Goal: Information Seeking & Learning: Check status

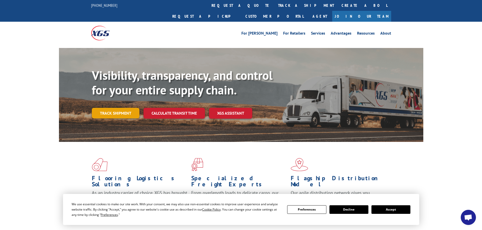
click at [119, 108] on link "Track shipment" at bounding box center [116, 113] width 48 height 11
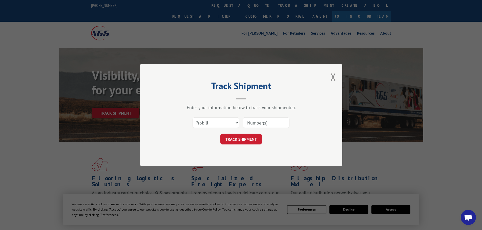
click at [253, 123] on input at bounding box center [266, 123] width 47 height 11
paste input "16945381"
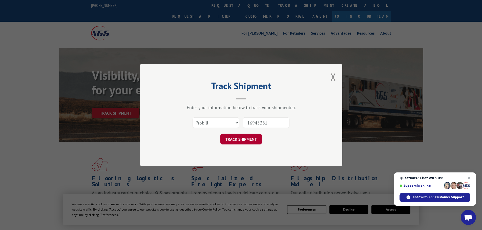
type input "16945381"
click at [251, 140] on button "TRACK SHIPMENT" at bounding box center [240, 139] width 41 height 11
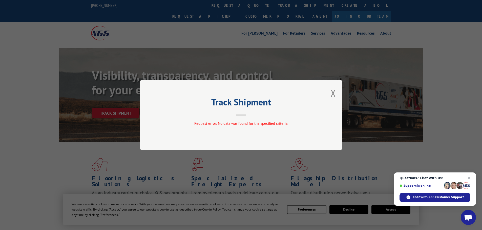
drag, startPoint x: 336, startPoint y: 97, endPoint x: 329, endPoint y: 93, distance: 7.2
click at [334, 96] on button "Close modal" at bounding box center [333, 92] width 6 height 13
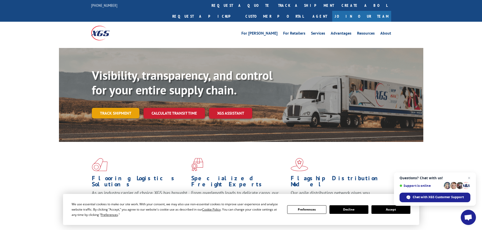
click at [125, 108] on link "Track shipment" at bounding box center [116, 113] width 48 height 11
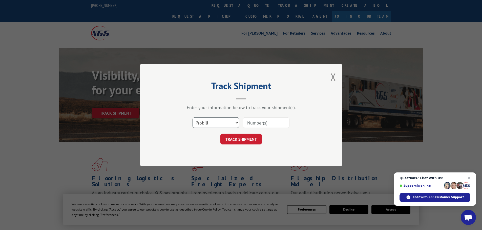
click at [206, 126] on select "Select category... Probill BOL PO" at bounding box center [215, 123] width 47 height 11
select select "po"
click at [192, 118] on select "Select category... Probill BOL PO" at bounding box center [215, 123] width 47 height 11
click at [265, 121] on input at bounding box center [266, 123] width 47 height 11
paste input "16945381"
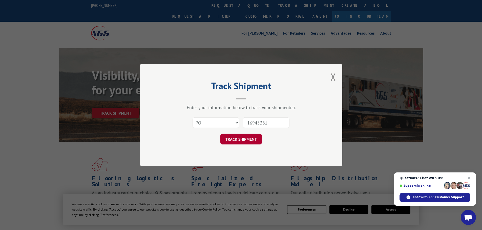
type input "16945381"
click at [247, 136] on button "TRACK SHIPMENT" at bounding box center [240, 139] width 41 height 11
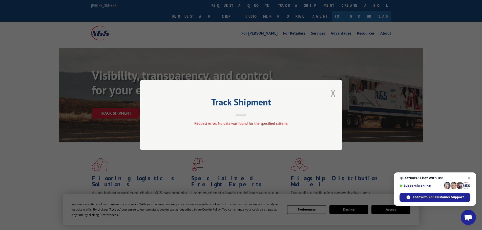
click at [330, 94] on button "Close modal" at bounding box center [333, 92] width 6 height 13
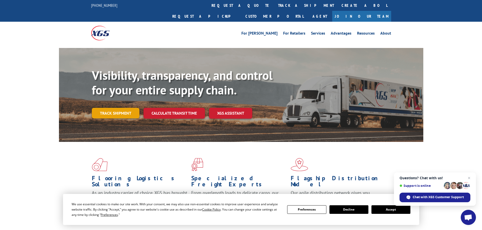
click at [103, 108] on link "Track shipment" at bounding box center [116, 113] width 48 height 11
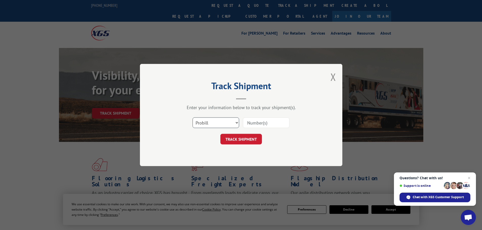
click at [207, 126] on select "Select category... Probill BOL PO" at bounding box center [215, 123] width 47 height 11
select select "po"
click at [192, 118] on select "Select category... Probill BOL PO" at bounding box center [215, 123] width 47 height 11
click at [253, 120] on input at bounding box center [266, 123] width 47 height 11
paste input "29984110"
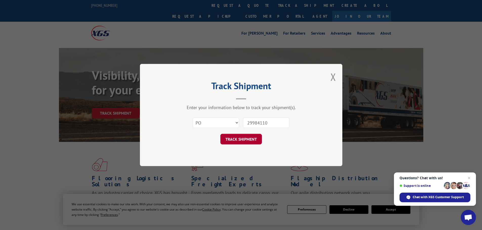
type input "29984110"
click at [239, 139] on button "TRACK SHIPMENT" at bounding box center [240, 139] width 41 height 11
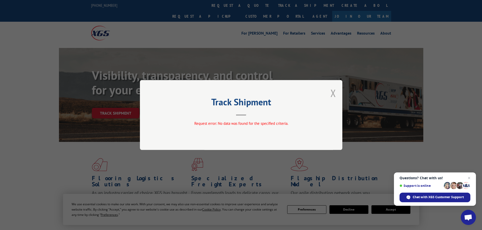
click at [334, 94] on button "Close modal" at bounding box center [333, 92] width 6 height 13
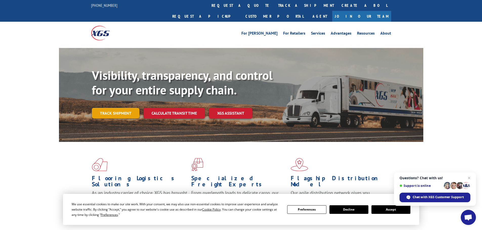
click at [105, 108] on link "Track shipment" at bounding box center [116, 113] width 48 height 11
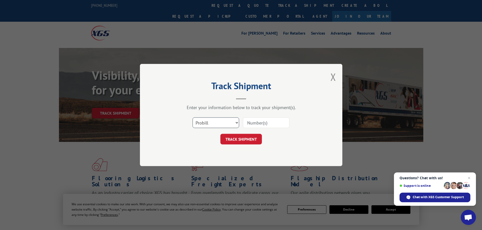
click at [231, 120] on select "Select category... Probill BOL PO" at bounding box center [215, 123] width 47 height 11
select select "bol"
click at [192, 118] on select "Select category... Probill BOL PO" at bounding box center [215, 123] width 47 height 11
